Goal: Navigation & Orientation: Find specific page/section

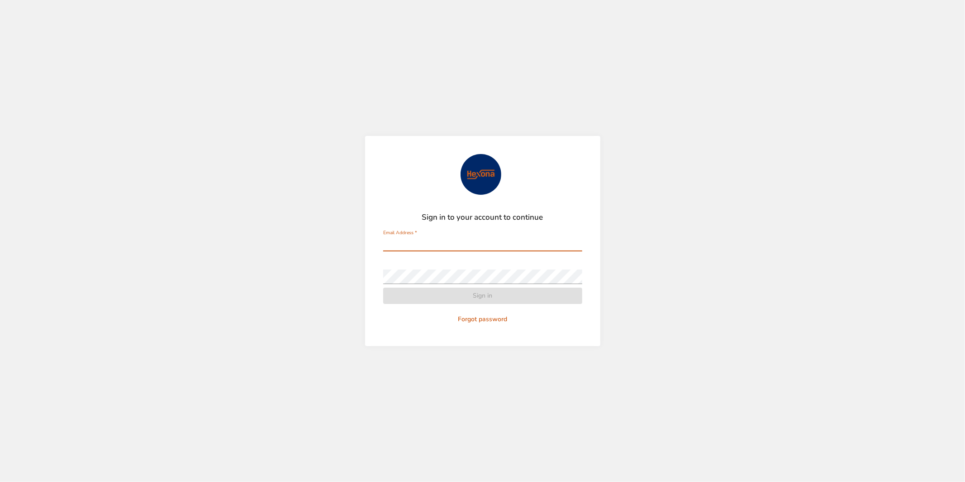
type input "**********"
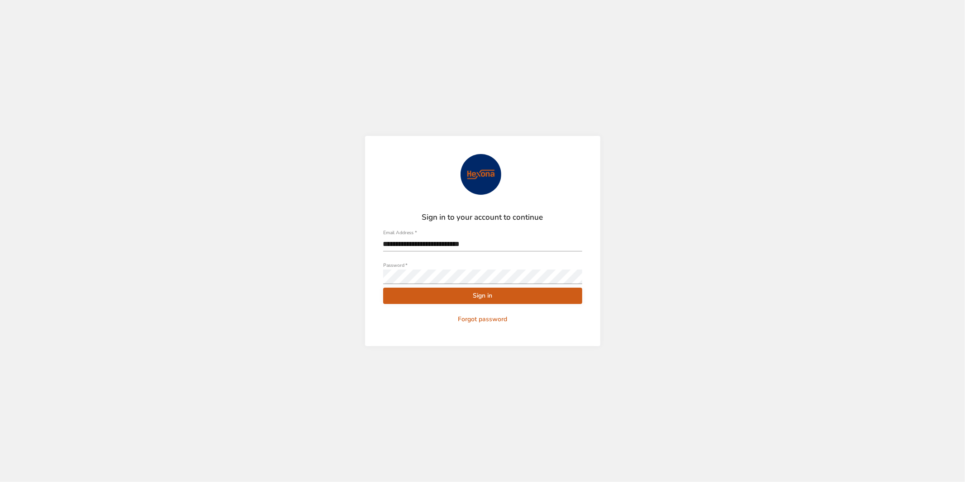
drag, startPoint x: 469, startPoint y: 293, endPoint x: 270, endPoint y: 291, distance: 198.7
click at [469, 293] on span "Sign in" at bounding box center [483, 295] width 185 height 11
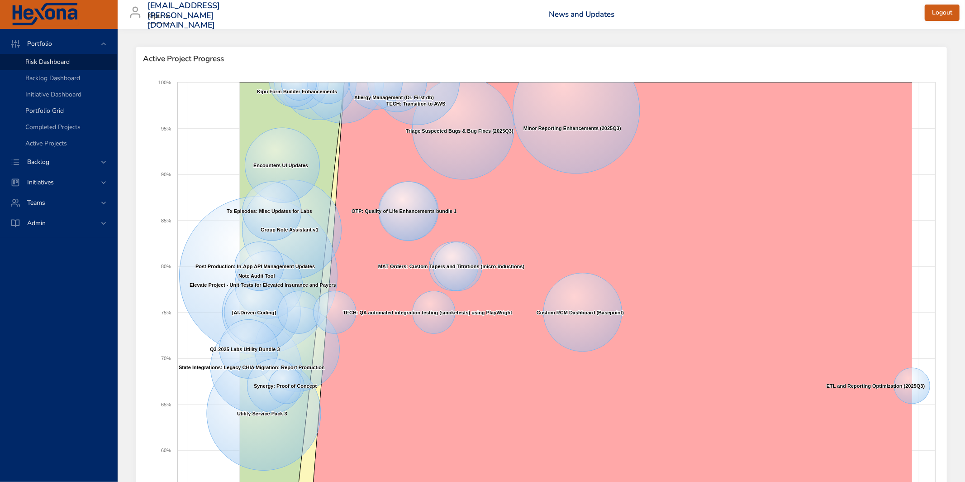
click at [51, 111] on span "Portfolio Grid" at bounding box center [44, 110] width 38 height 9
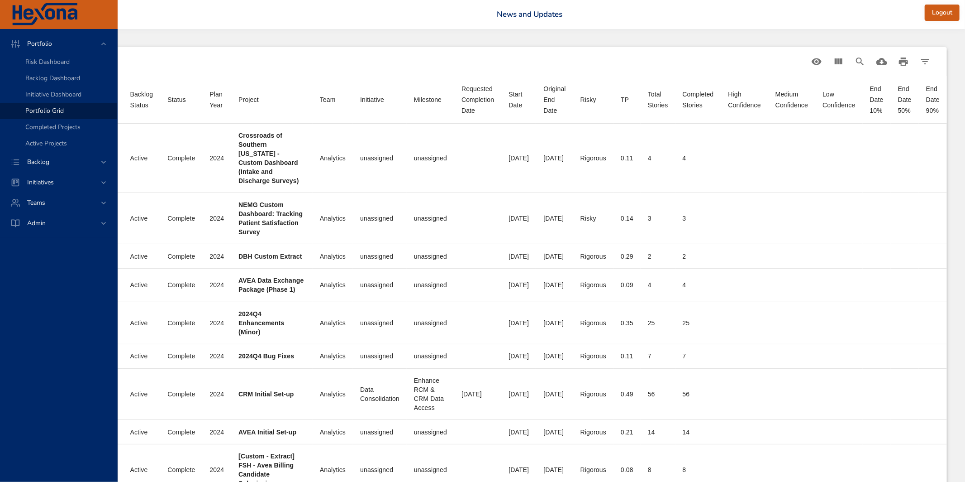
scroll to position [0, 125]
drag, startPoint x: 617, startPoint y: 99, endPoint x: 625, endPoint y: 97, distance: 8.3
click at [625, 97] on th "TP" at bounding box center [627, 100] width 27 height 48
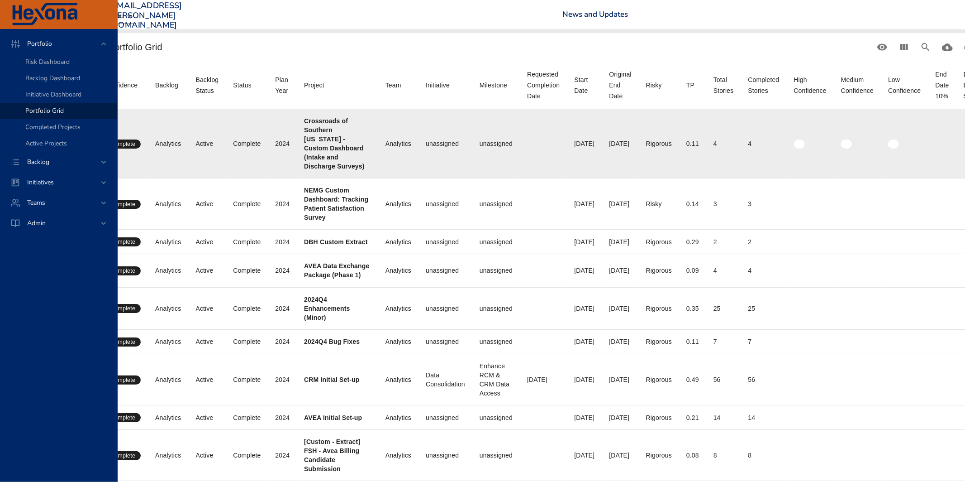
scroll to position [14, 0]
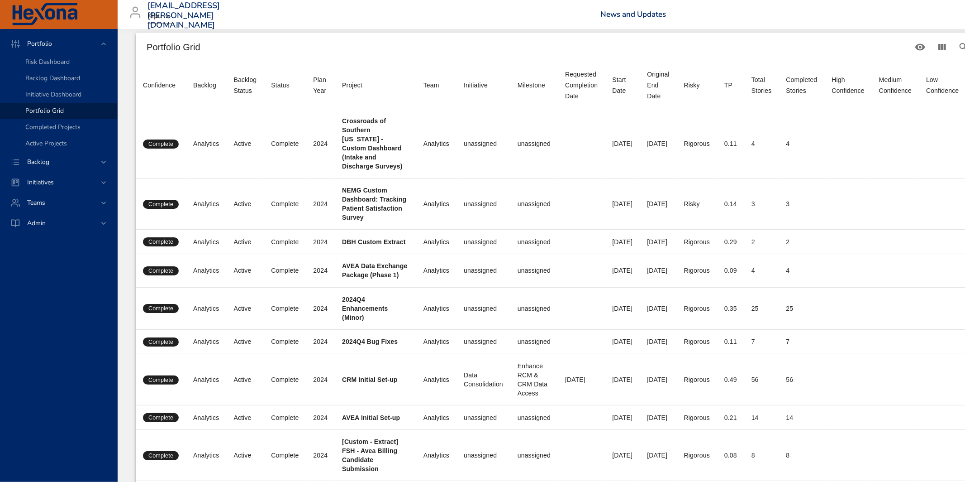
click at [733, 84] on div "TP" at bounding box center [729, 85] width 8 height 11
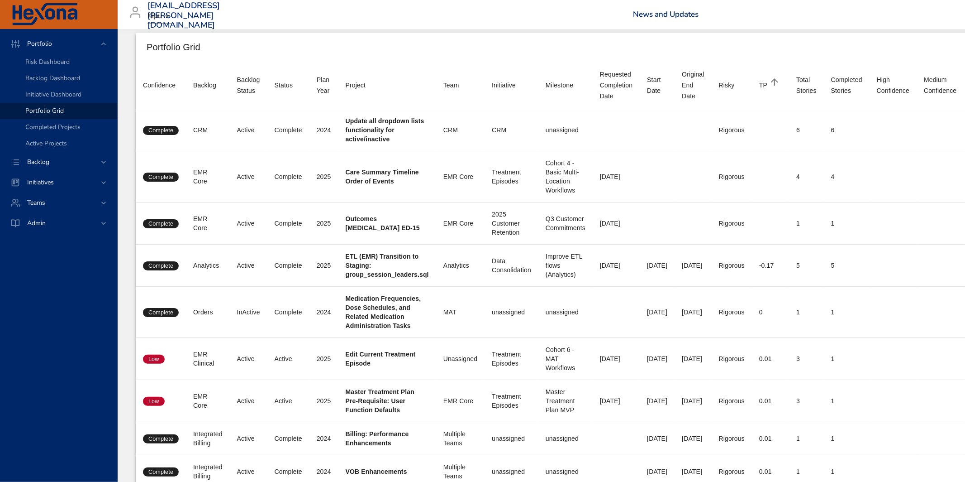
click at [782, 84] on div at bounding box center [775, 85] width 14 height 11
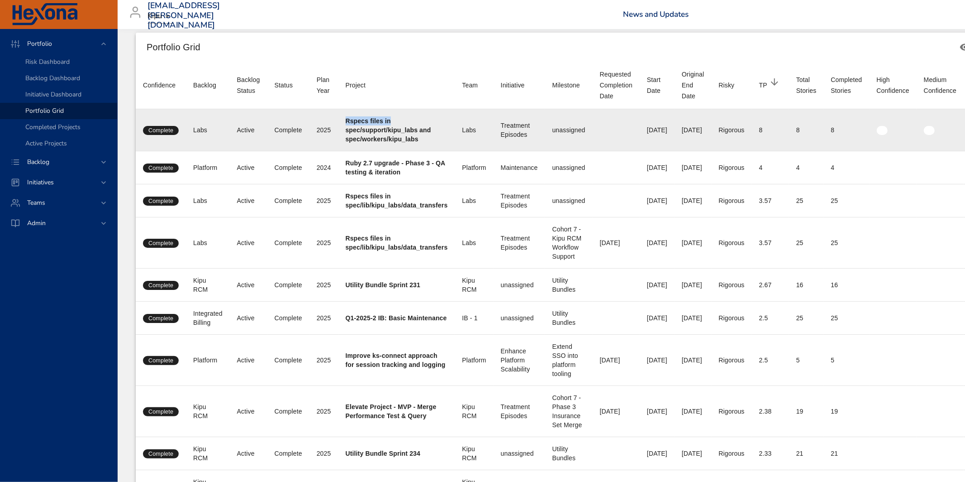
drag, startPoint x: 346, startPoint y: 121, endPoint x: 401, endPoint y: 123, distance: 54.8
click at [396, 123] on div "Rspecs files in spec/support/kipu_labs and spec/workers/kipu_labs" at bounding box center [397, 129] width 102 height 27
drag, startPoint x: 780, startPoint y: 129, endPoint x: 787, endPoint y: 129, distance: 6.8
click at [787, 129] on td "TP 8" at bounding box center [770, 130] width 37 height 42
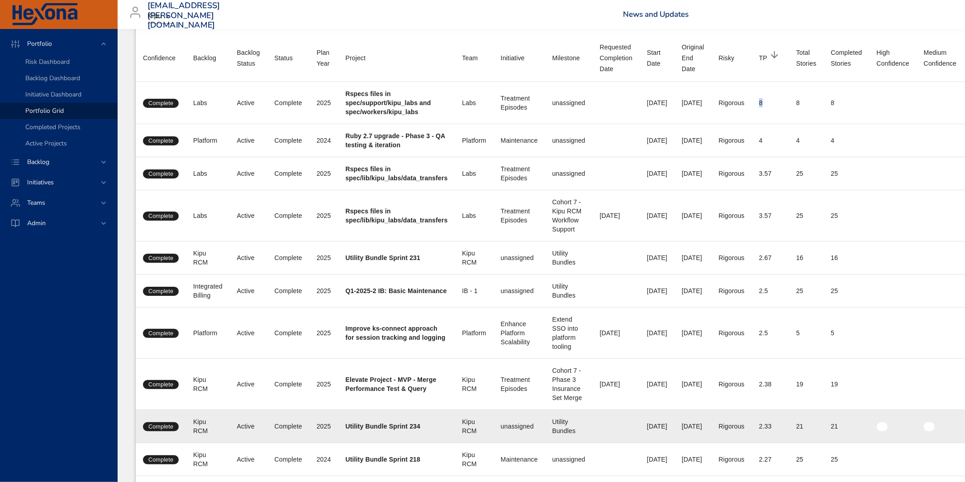
scroll to position [0, 0]
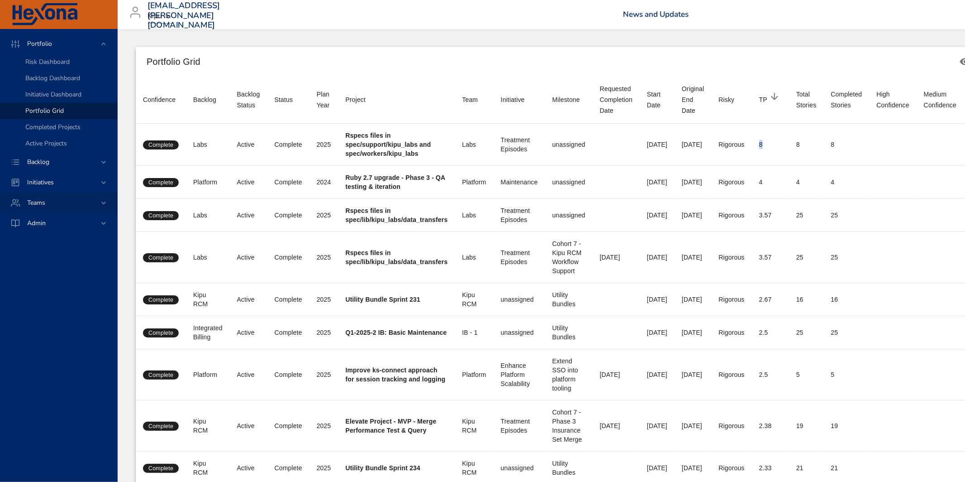
click at [54, 199] on div "Teams" at bounding box center [59, 203] width 79 height 10
click at [48, 119] on span "Dashboard" at bounding box center [40, 123] width 31 height 9
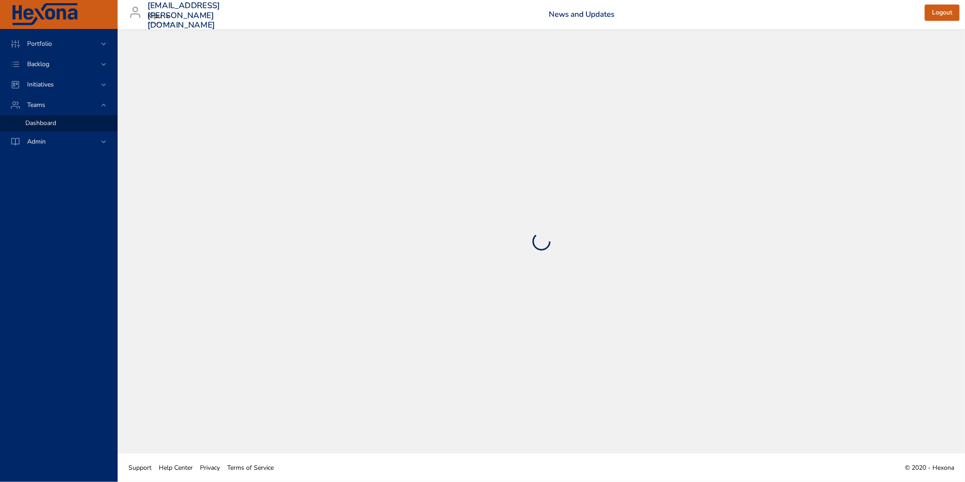
select select "***"
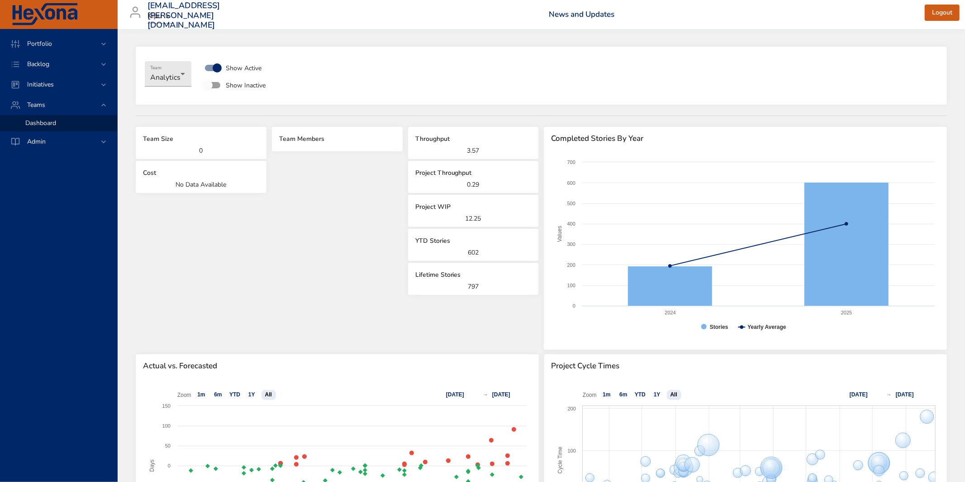
scroll to position [1, 0]
